Goal: Transaction & Acquisition: Book appointment/travel/reservation

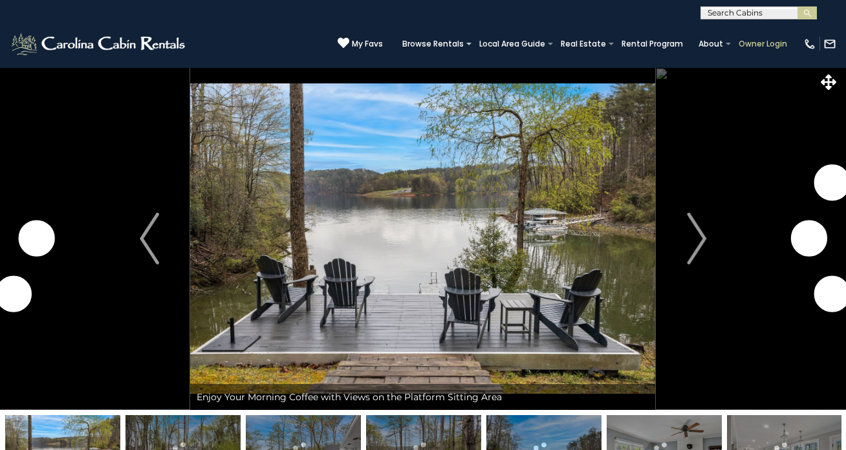
click at [768, 45] on link "Owner Login" at bounding box center [762, 44] width 61 height 18
click at [358, 41] on link "My Favs" at bounding box center [360, 44] width 45 height 14
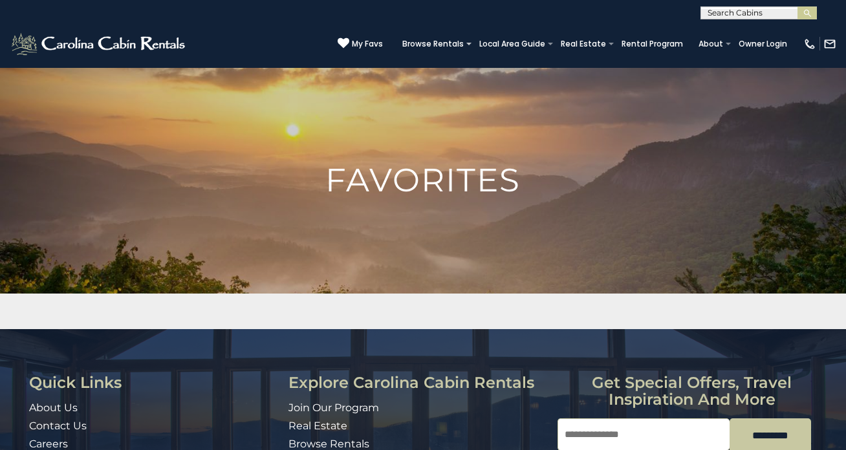
click at [735, 12] on input "text" at bounding box center [757, 15] width 113 height 13
type input "******"
click at [760, 33] on li "Starry Night" at bounding box center [758, 31] width 115 height 12
click at [813, 11] on button "submit" at bounding box center [807, 12] width 19 height 13
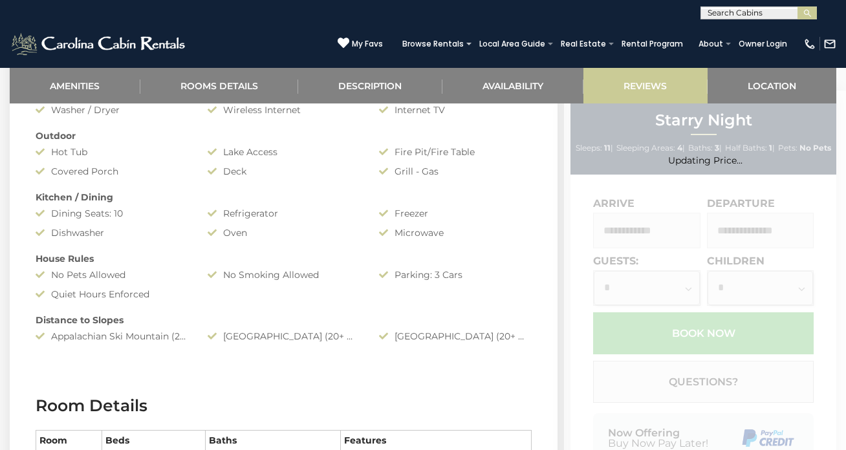
scroll to position [795, 0]
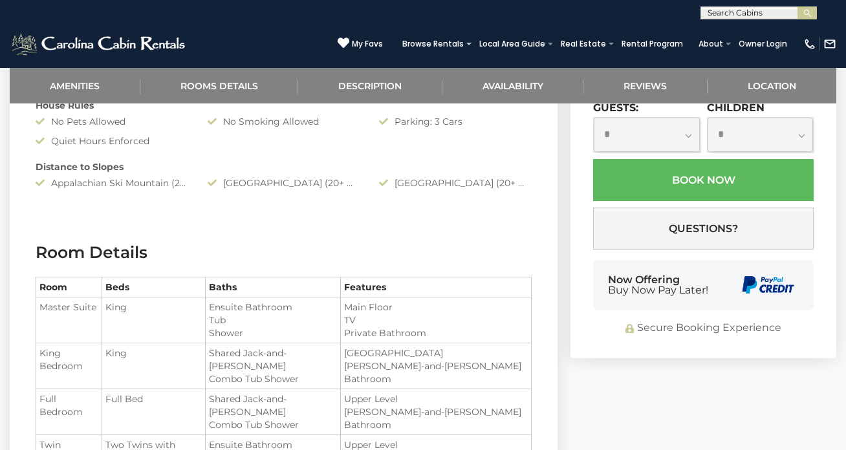
click at [651, 95] on input "text" at bounding box center [646, 78] width 107 height 36
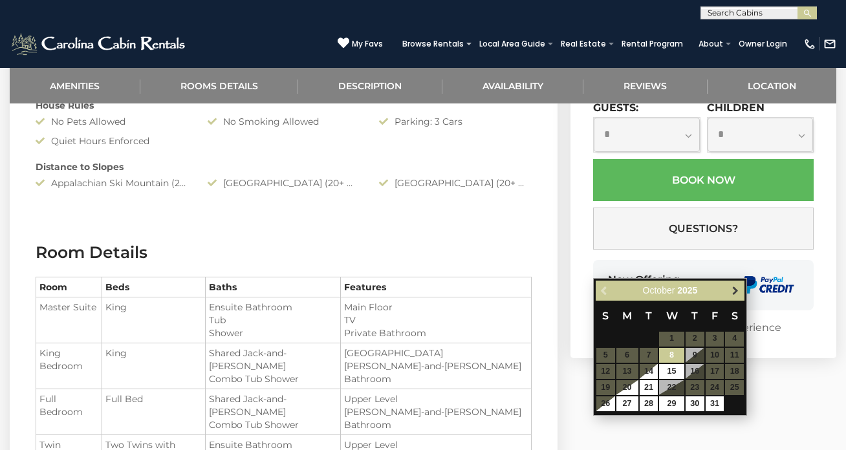
click at [739, 291] on span "Next" at bounding box center [736, 290] width 10 height 10
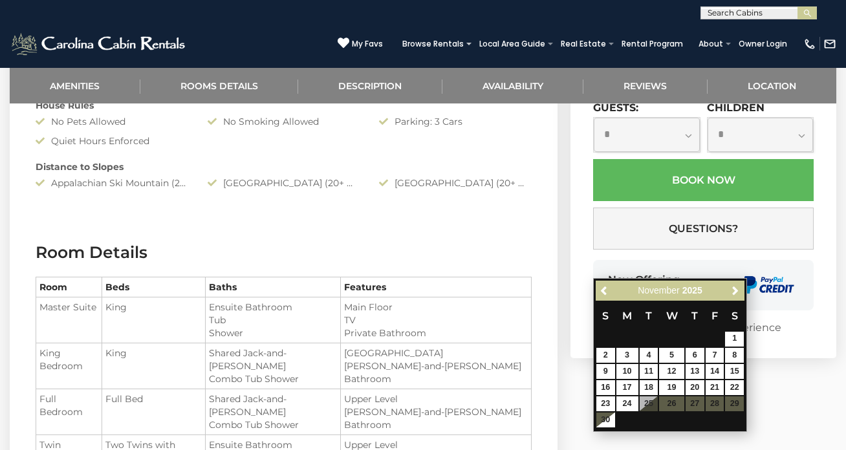
click at [676, 404] on table "S M T W T F S 1 2 3 4 5 6 7 8 9 10 11 12 13 14 15 16 17 18 19 20 21 22 23 24 25…" at bounding box center [670, 364] width 149 height 127
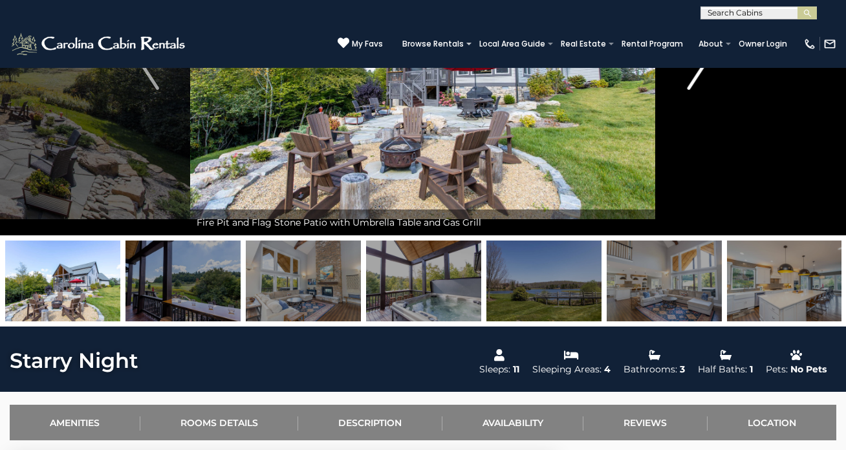
scroll to position [0, 0]
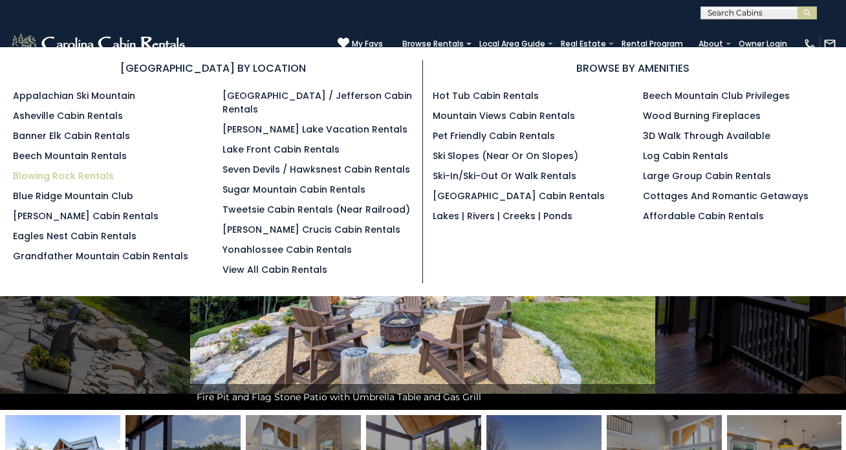
click at [74, 177] on link "Blowing Rock Rentals" at bounding box center [63, 176] width 101 height 13
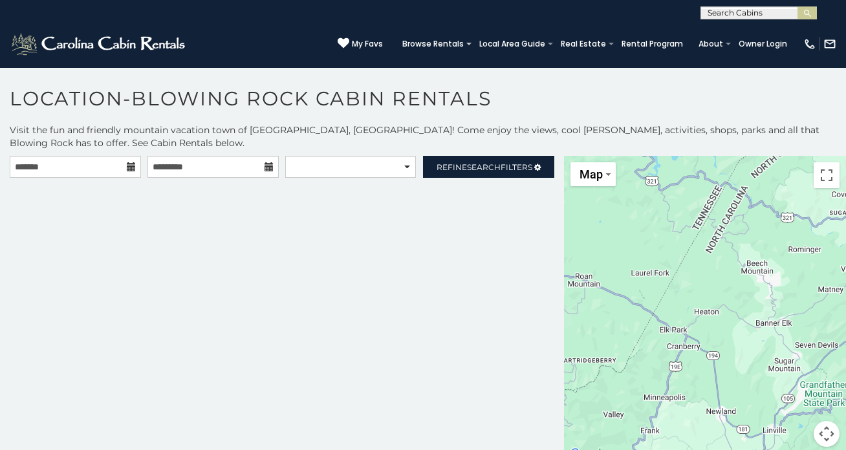
click at [131, 166] on icon at bounding box center [131, 166] width 9 height 9
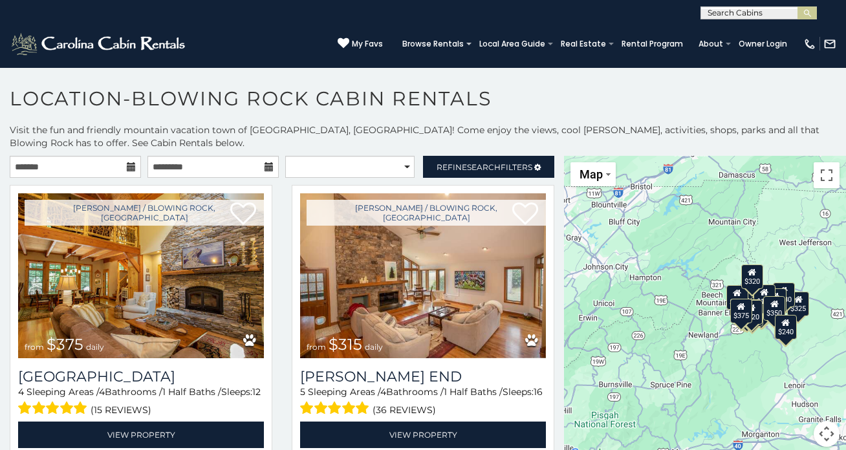
click at [129, 168] on icon at bounding box center [131, 166] width 9 height 9
click at [127, 165] on icon at bounding box center [131, 166] width 9 height 9
click at [78, 166] on input "text" at bounding box center [75, 167] width 131 height 22
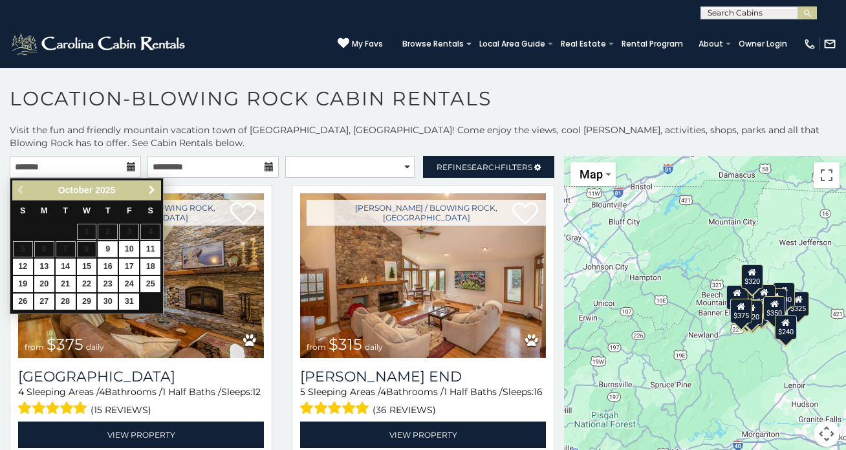
click at [151, 188] on span "Next" at bounding box center [152, 190] width 10 height 10
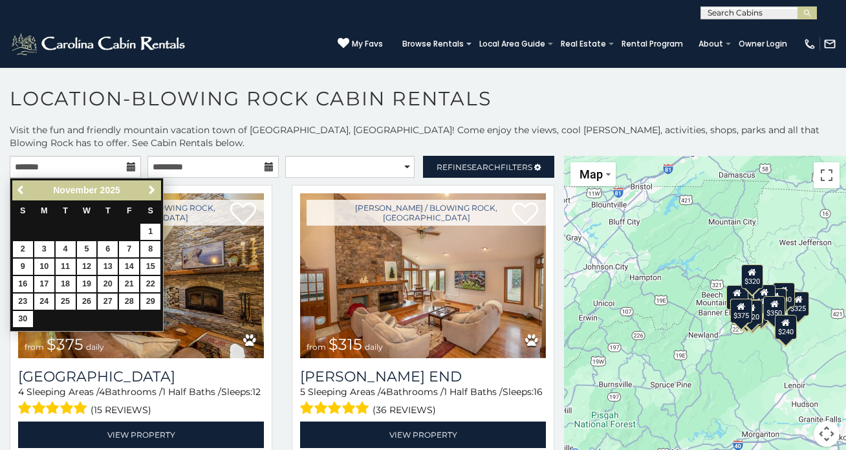
click at [105, 294] on link "27" at bounding box center [108, 302] width 20 height 16
type input "**********"
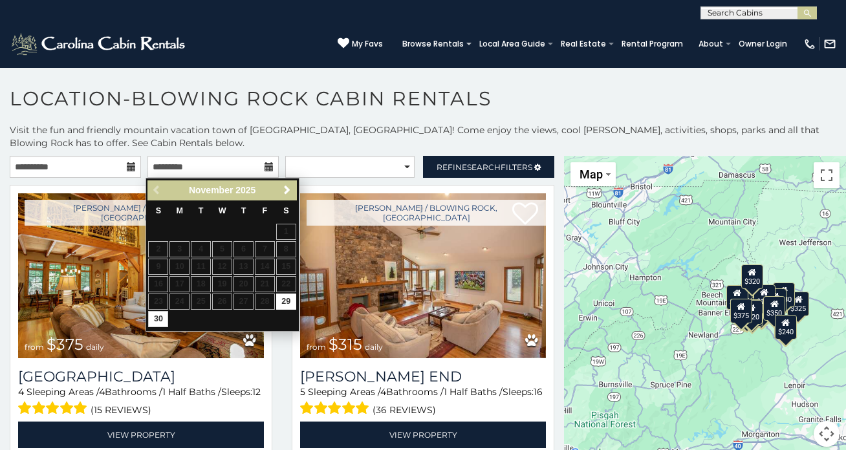
click at [155, 318] on link "30" at bounding box center [158, 319] width 20 height 16
type input "**********"
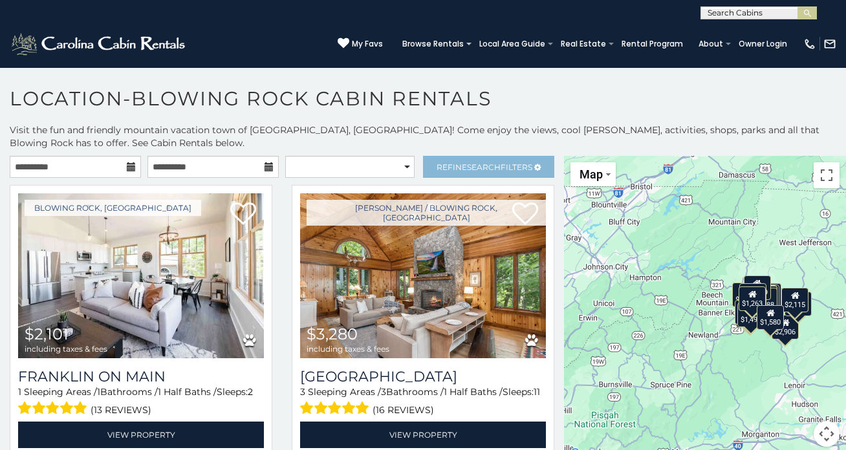
click at [467, 166] on span "Search" at bounding box center [484, 167] width 34 height 10
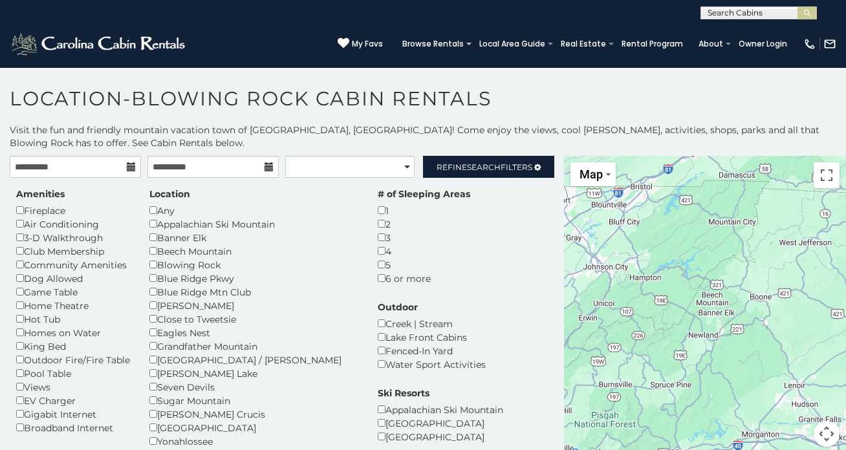
scroll to position [71, 0]
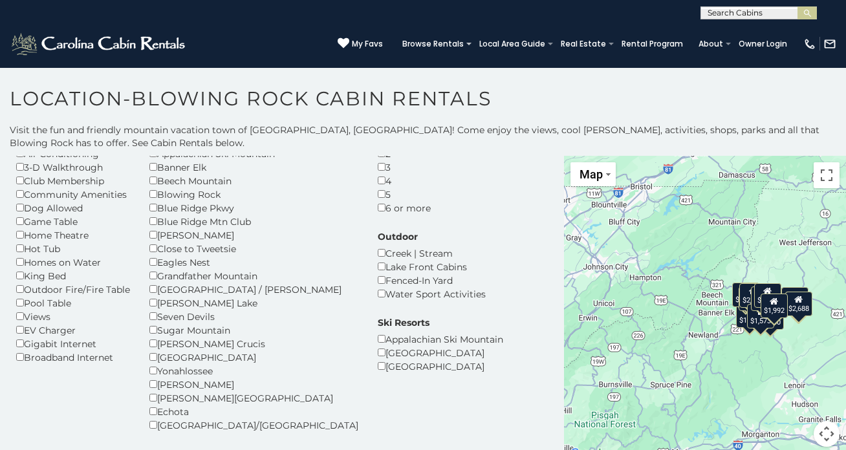
scroll to position [164, 0]
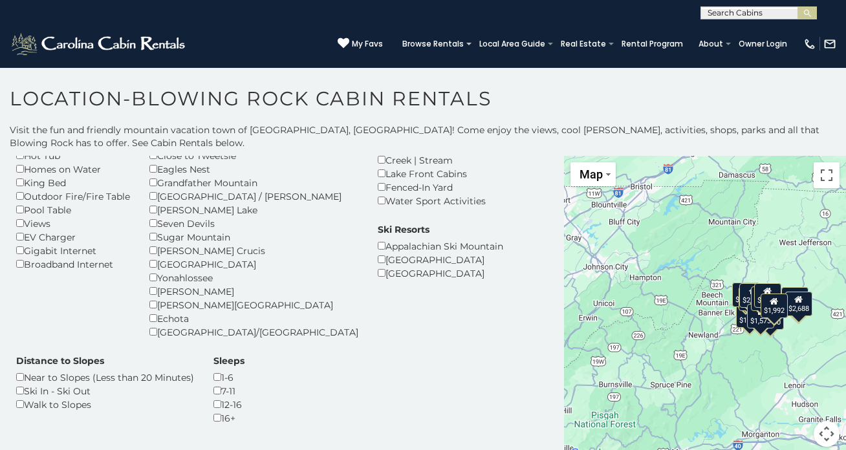
click at [245, 371] on div "1-6" at bounding box center [229, 378] width 31 height 14
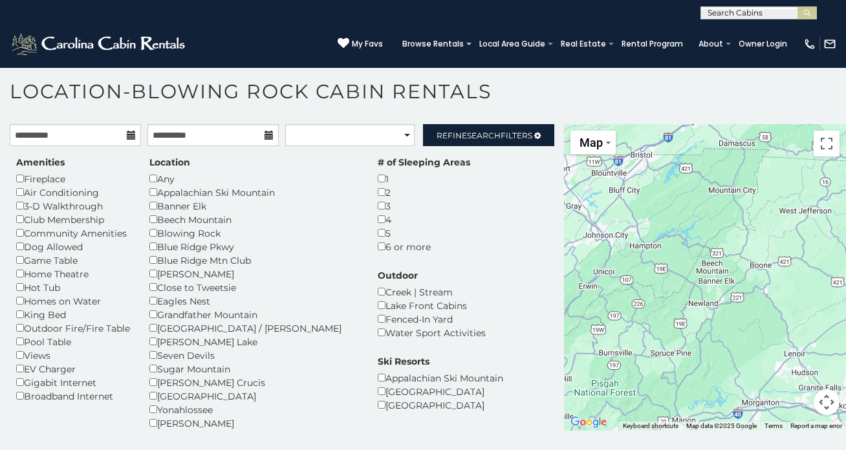
scroll to position [19, 0]
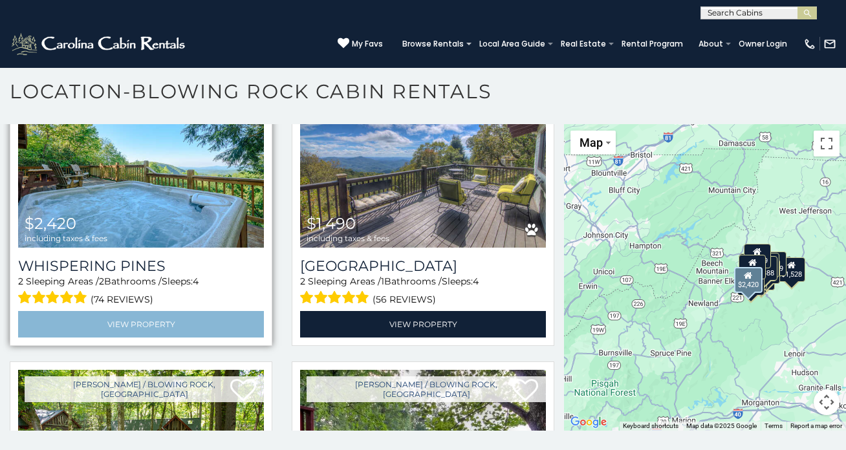
scroll to position [1599, 0]
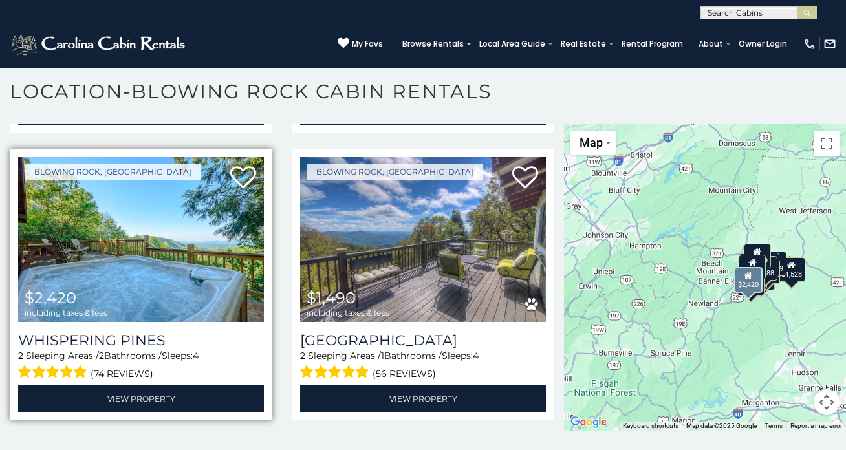
click at [175, 185] on img at bounding box center [141, 239] width 246 height 165
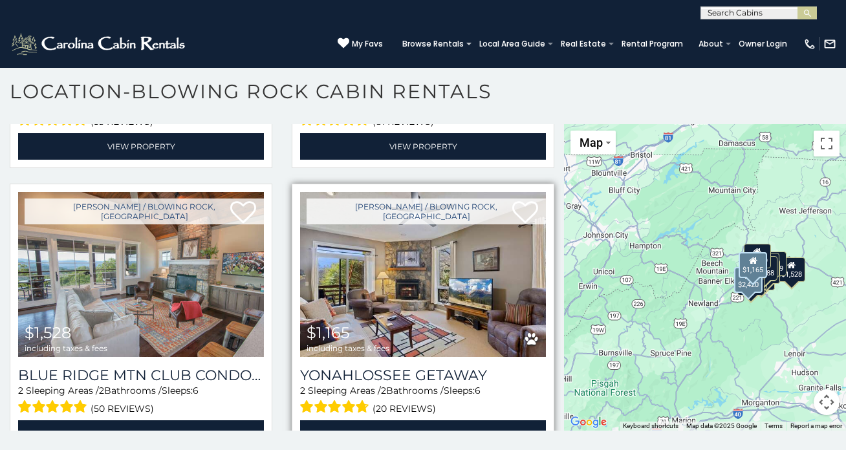
scroll to position [2642, 0]
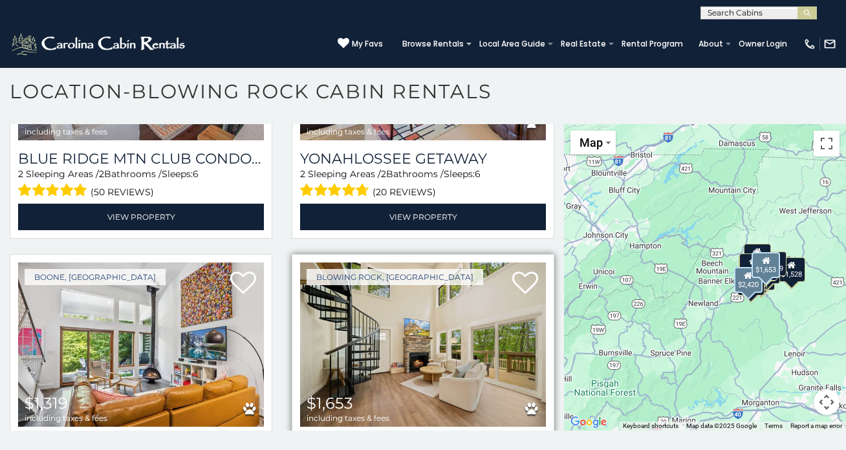
click at [383, 265] on img at bounding box center [423, 345] width 246 height 165
click at [472, 263] on img at bounding box center [423, 345] width 246 height 165
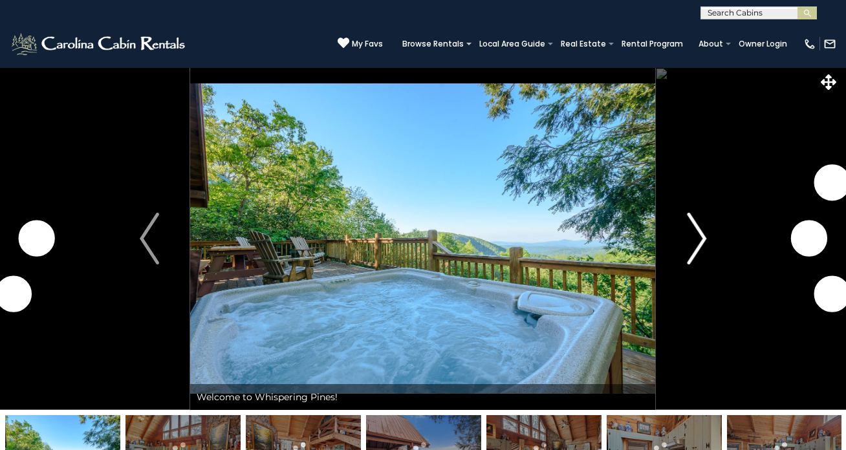
click at [693, 230] on img "Next" at bounding box center [696, 239] width 19 height 52
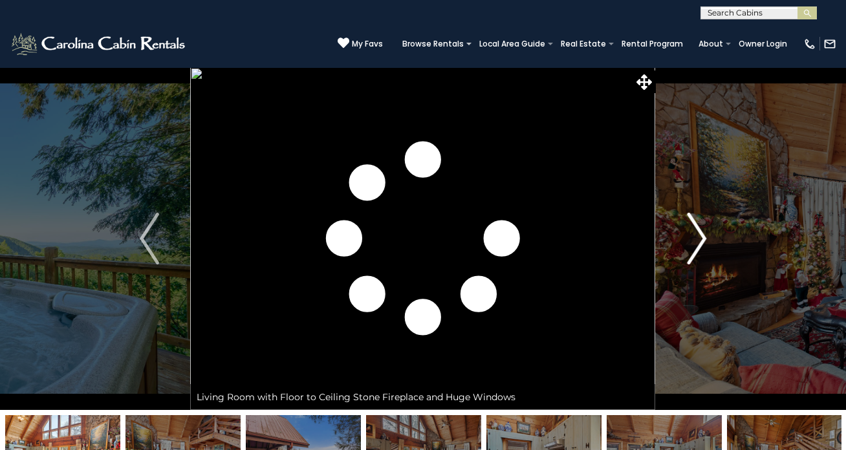
click at [703, 239] on img "Next" at bounding box center [696, 239] width 19 height 52
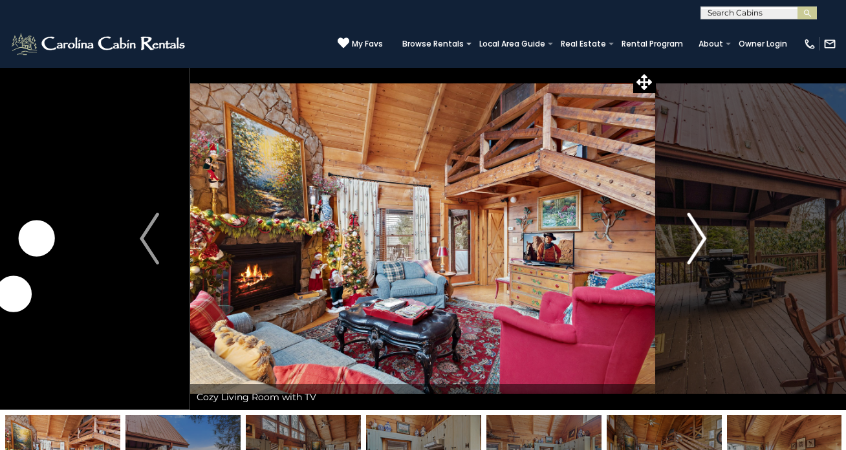
click at [702, 237] on img "Next" at bounding box center [696, 239] width 19 height 52
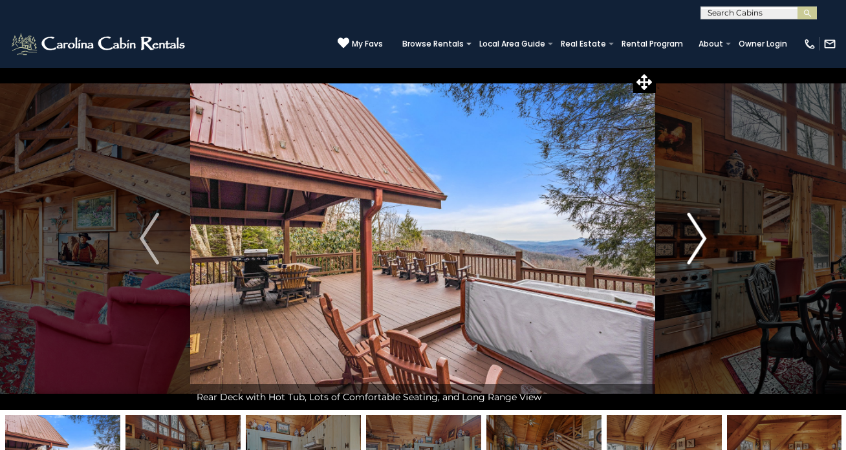
click at [702, 237] on img "Next" at bounding box center [696, 239] width 19 height 52
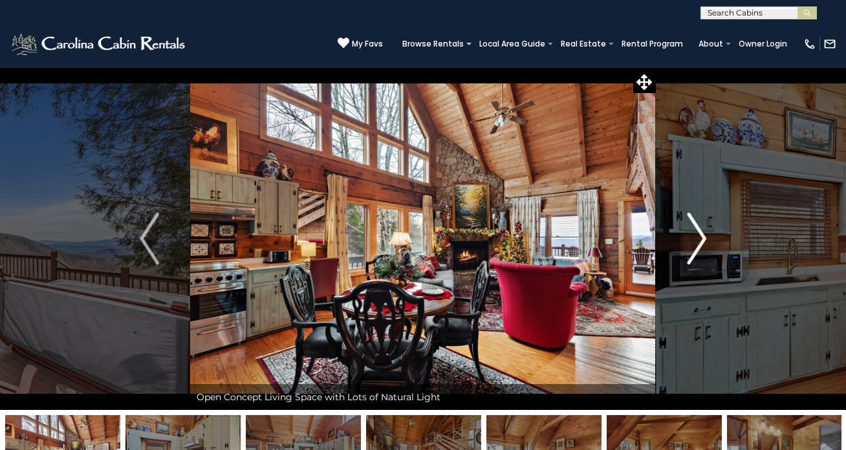
click at [702, 237] on img "Next" at bounding box center [696, 239] width 19 height 52
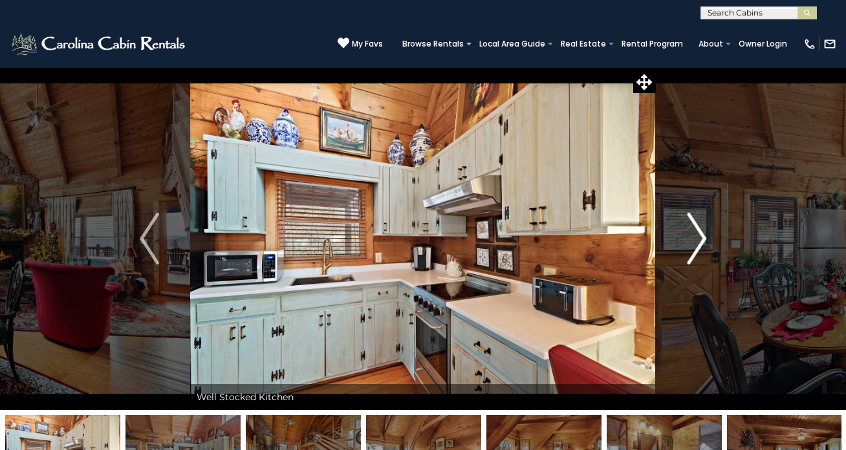
click at [702, 237] on img "Next" at bounding box center [696, 239] width 19 height 52
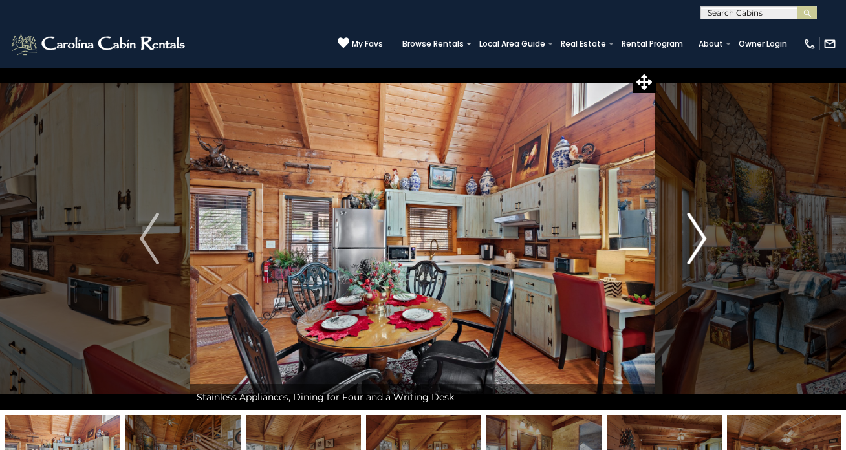
click at [702, 237] on img "Next" at bounding box center [696, 239] width 19 height 52
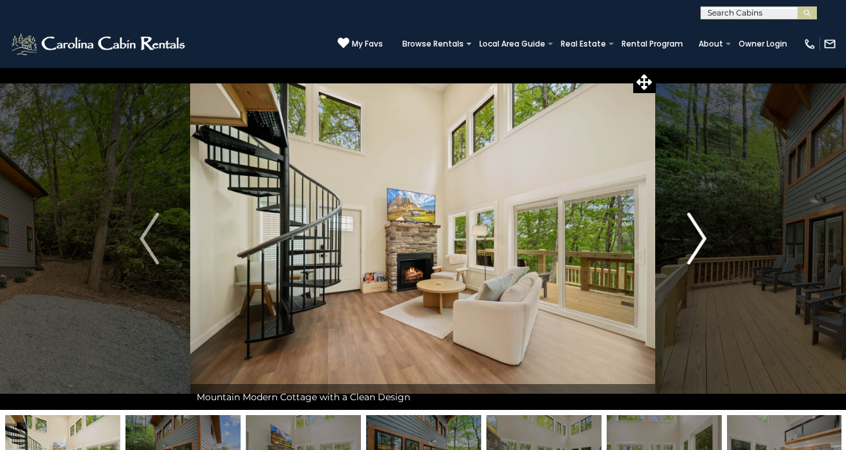
click at [697, 225] on img "Next" at bounding box center [696, 239] width 19 height 52
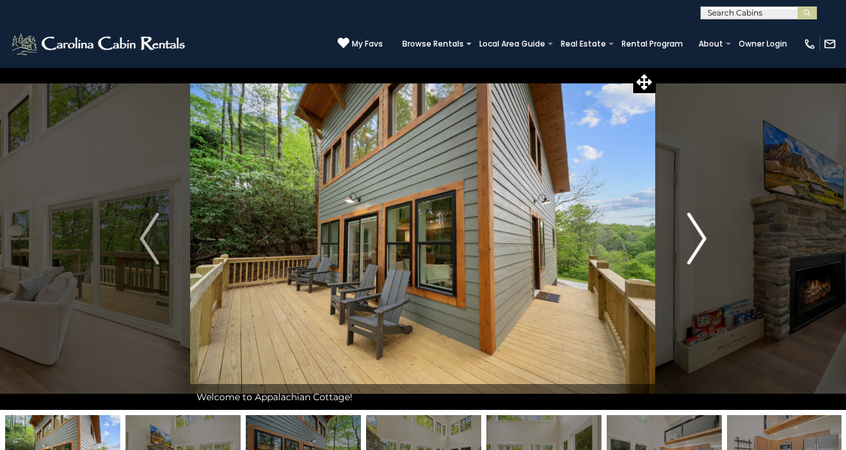
click at [696, 226] on img "Next" at bounding box center [696, 239] width 19 height 52
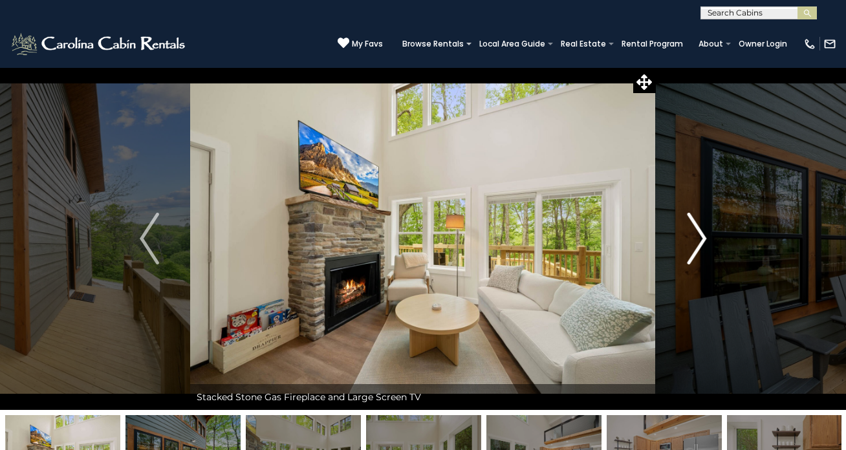
click at [696, 226] on img "Next" at bounding box center [696, 239] width 19 height 52
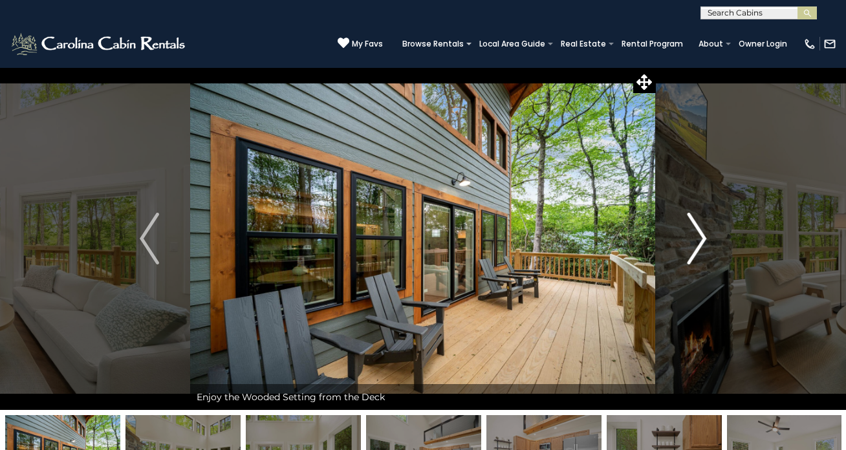
click at [697, 226] on img "Next" at bounding box center [696, 239] width 19 height 52
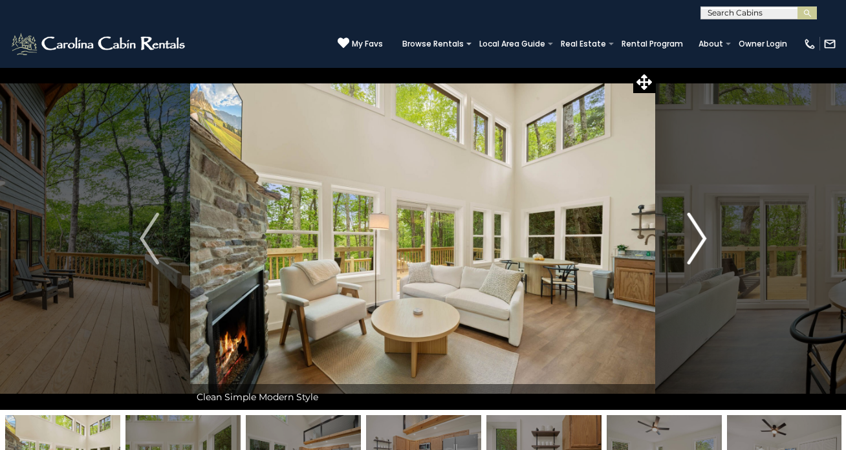
click at [697, 226] on img "Next" at bounding box center [696, 239] width 19 height 52
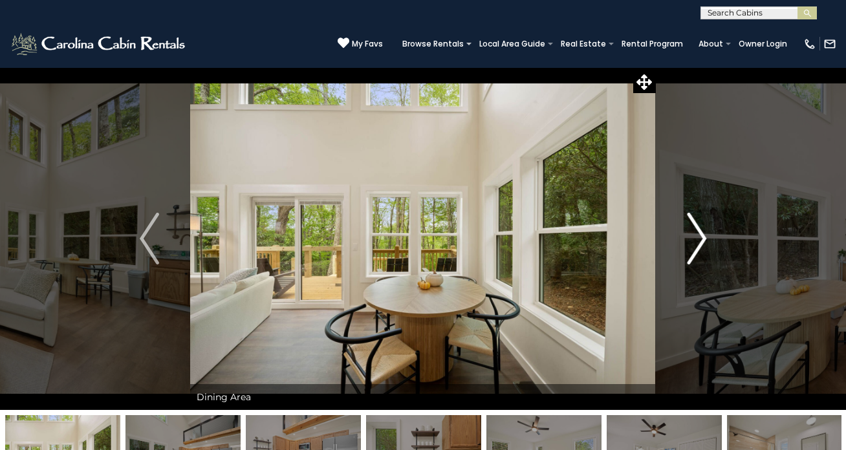
click at [697, 226] on img "Next" at bounding box center [696, 239] width 19 height 52
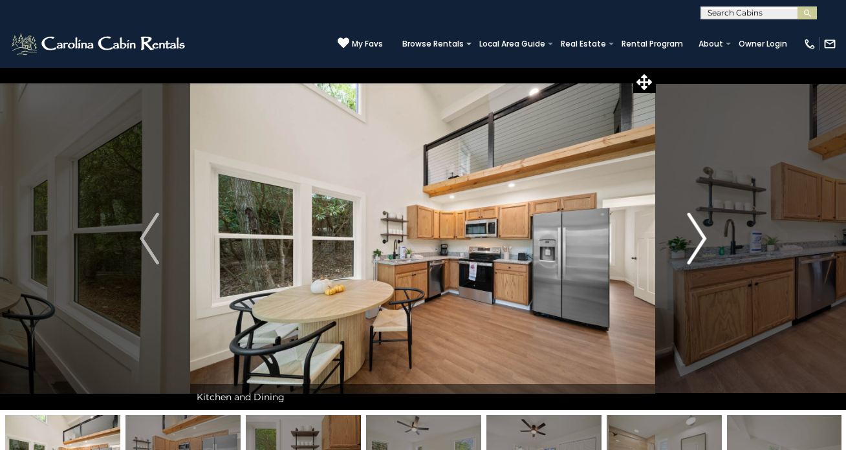
click at [697, 226] on img "Next" at bounding box center [696, 239] width 19 height 52
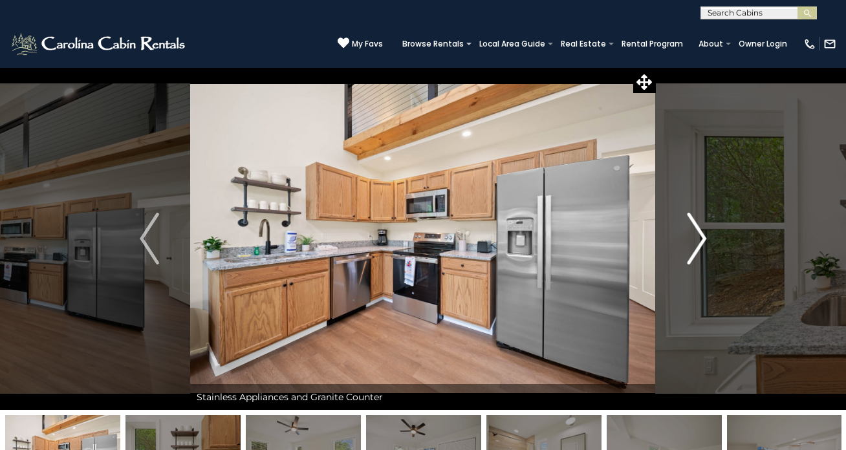
click at [697, 226] on img "Next" at bounding box center [696, 239] width 19 height 52
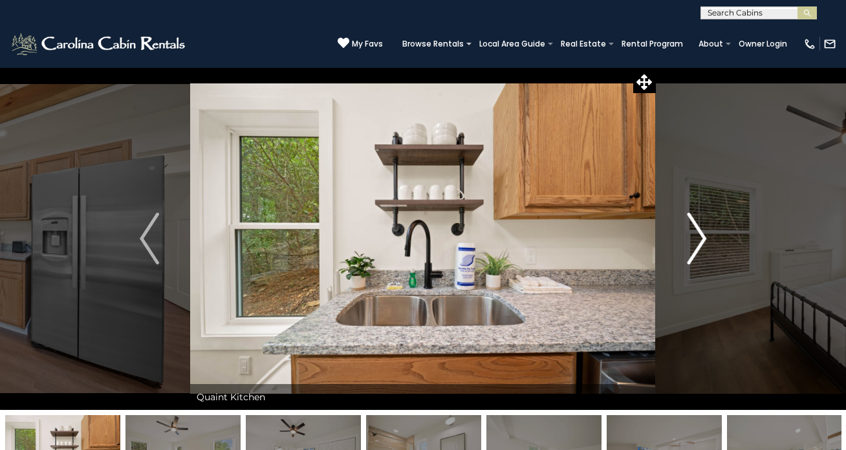
click at [697, 226] on img "Next" at bounding box center [696, 239] width 19 height 52
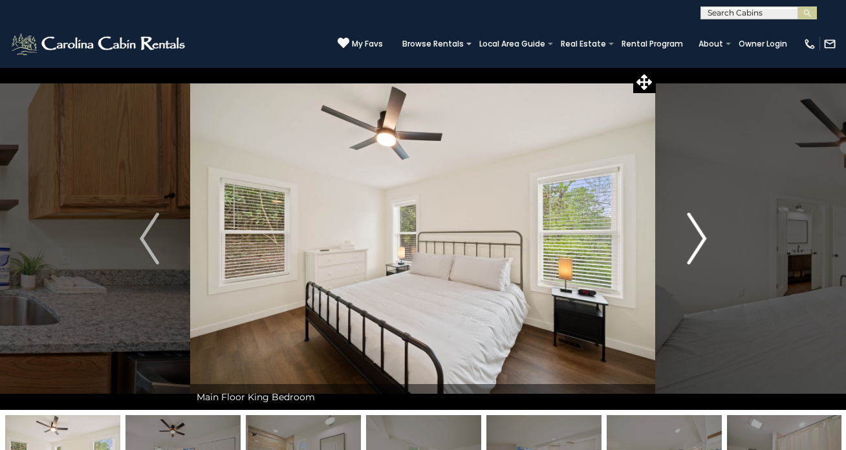
click at [697, 226] on img "Next" at bounding box center [696, 239] width 19 height 52
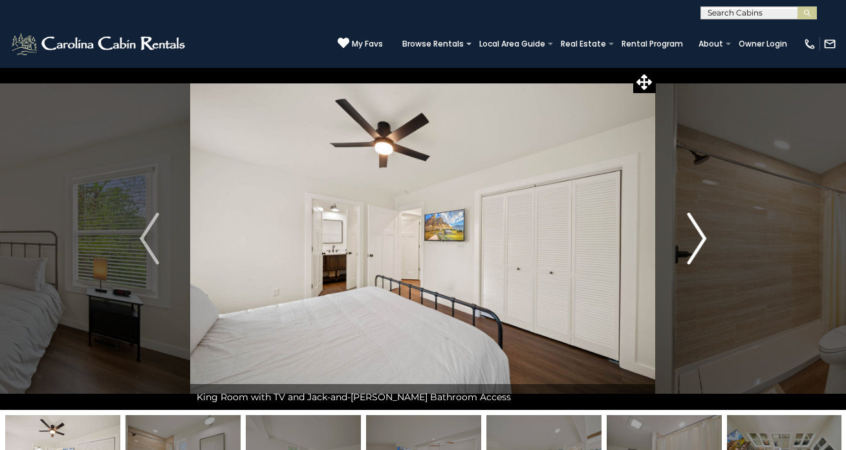
click at [697, 226] on img "Next" at bounding box center [696, 239] width 19 height 52
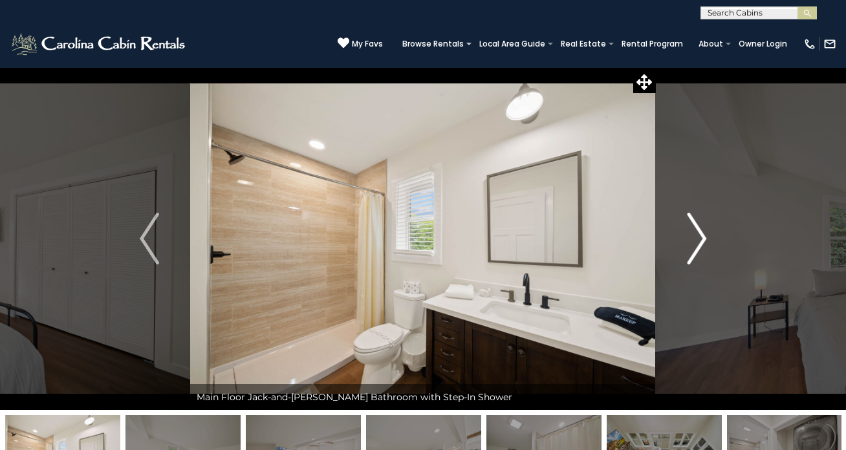
click at [697, 226] on img "Next" at bounding box center [696, 239] width 19 height 52
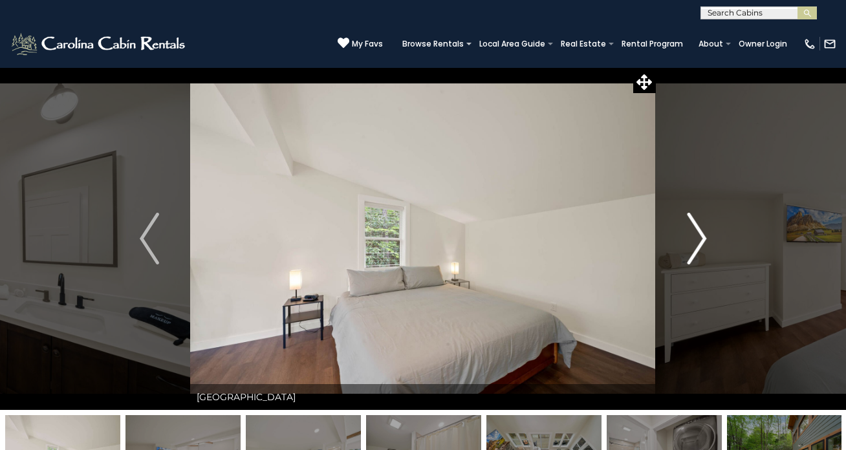
click at [697, 226] on img "Next" at bounding box center [696, 239] width 19 height 52
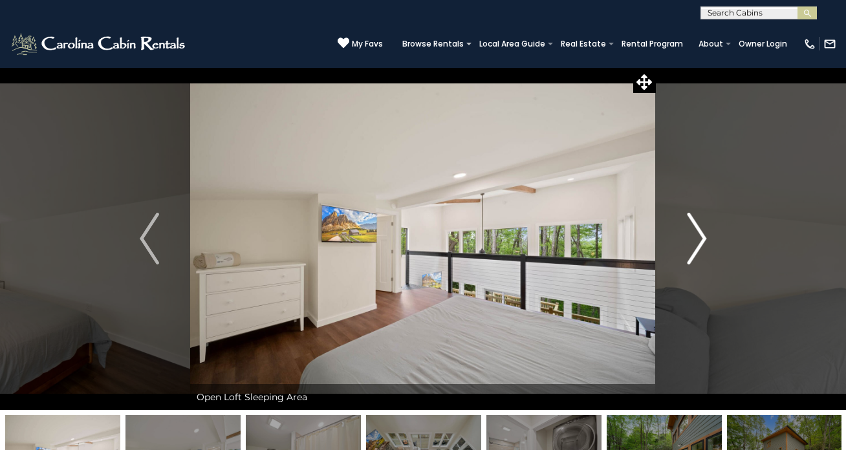
click at [697, 226] on img "Next" at bounding box center [696, 239] width 19 height 52
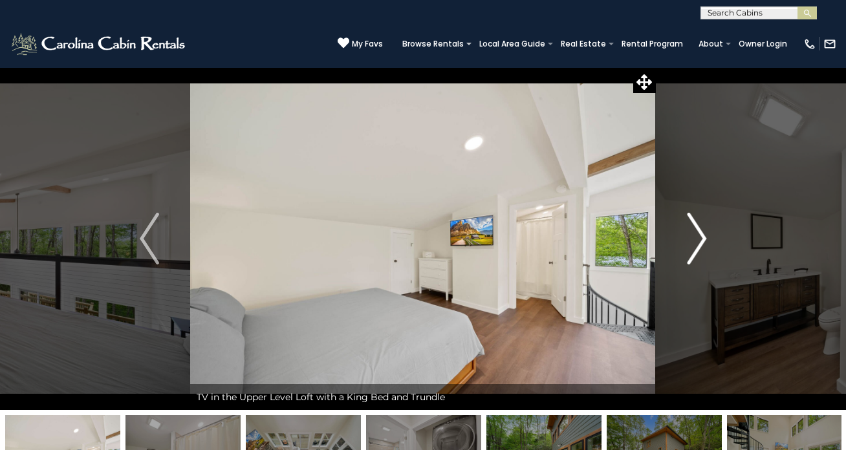
click at [697, 226] on img "Next" at bounding box center [696, 239] width 19 height 52
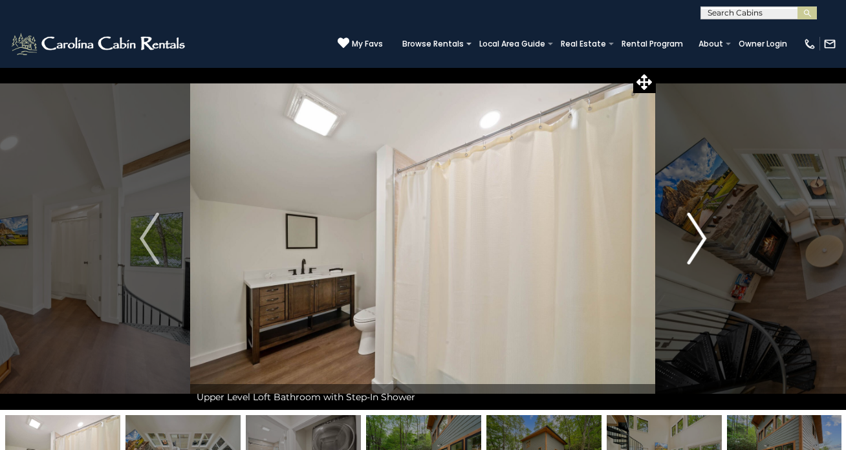
click at [697, 226] on img "Next" at bounding box center [696, 239] width 19 height 52
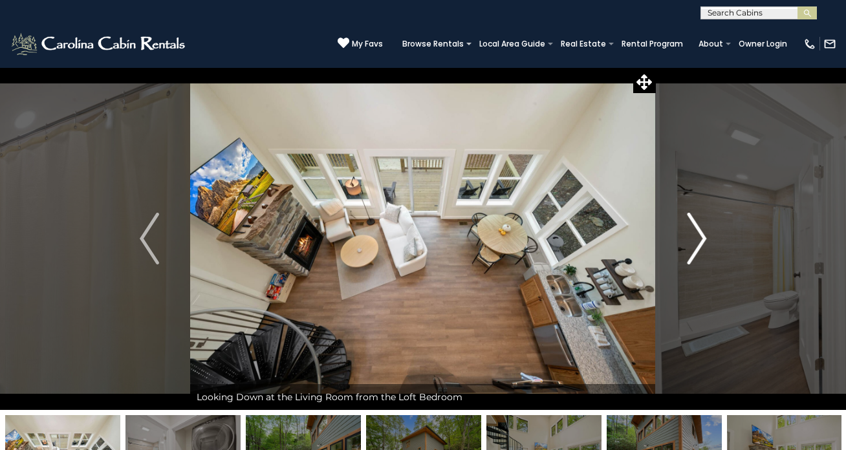
click at [697, 226] on img "Next" at bounding box center [696, 239] width 19 height 52
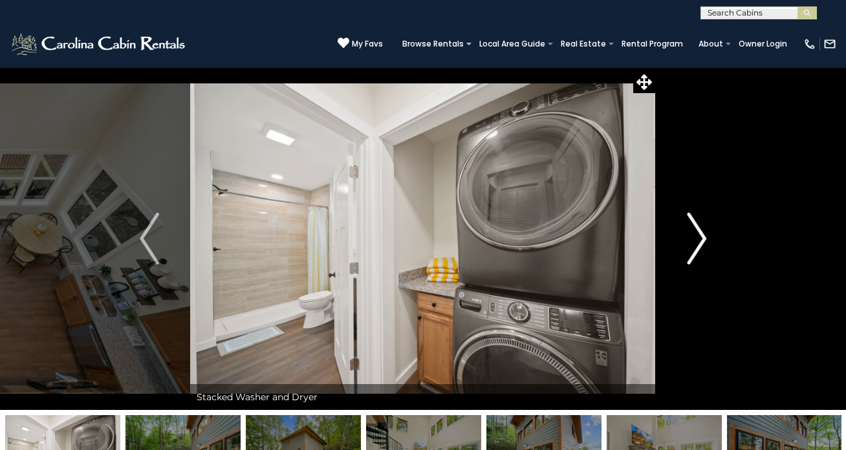
click at [695, 239] on img "Next" at bounding box center [696, 239] width 19 height 52
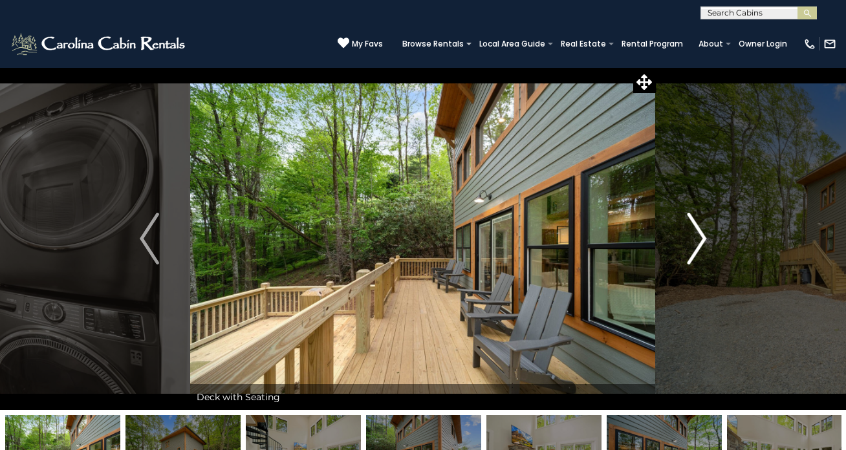
click at [695, 239] on img "Next" at bounding box center [696, 239] width 19 height 52
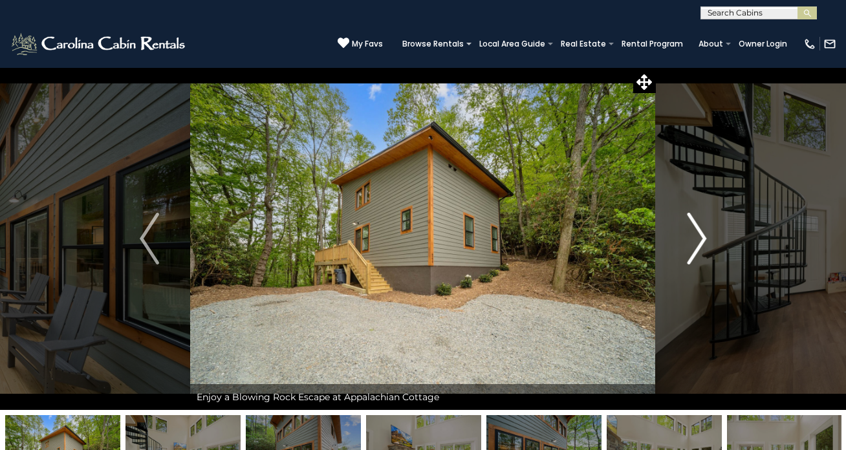
click at [695, 239] on img "Next" at bounding box center [696, 239] width 19 height 52
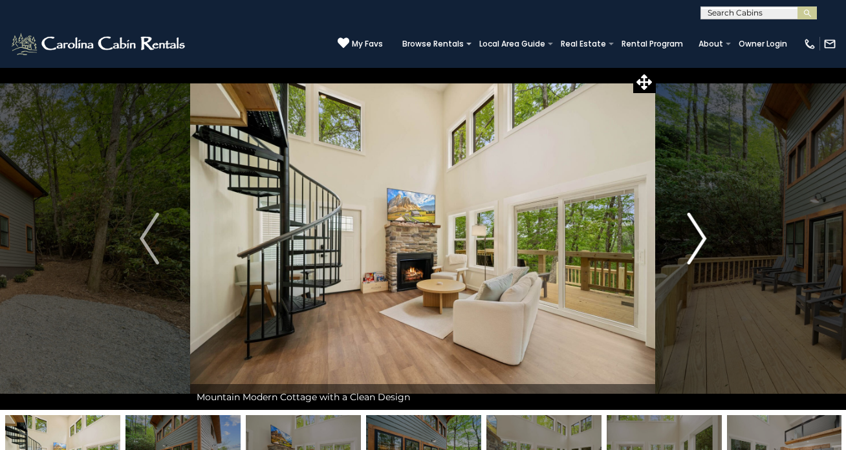
click at [695, 239] on img "Next" at bounding box center [696, 239] width 19 height 52
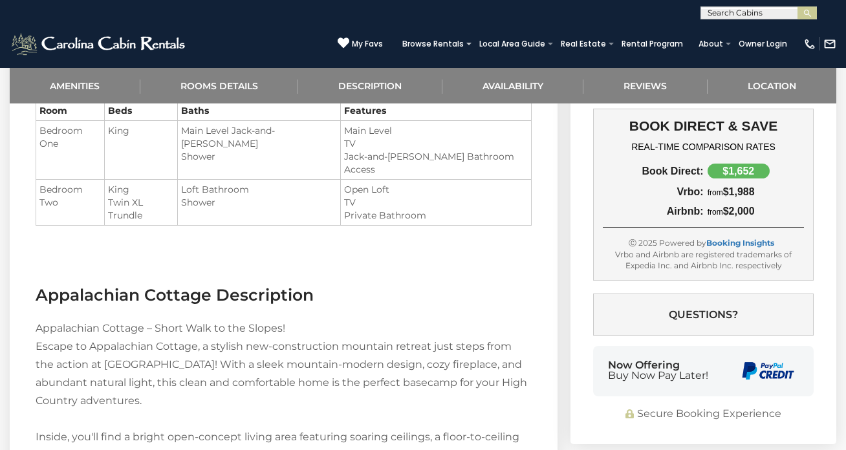
scroll to position [1021, 0]
